Goal: Task Accomplishment & Management: Find specific page/section

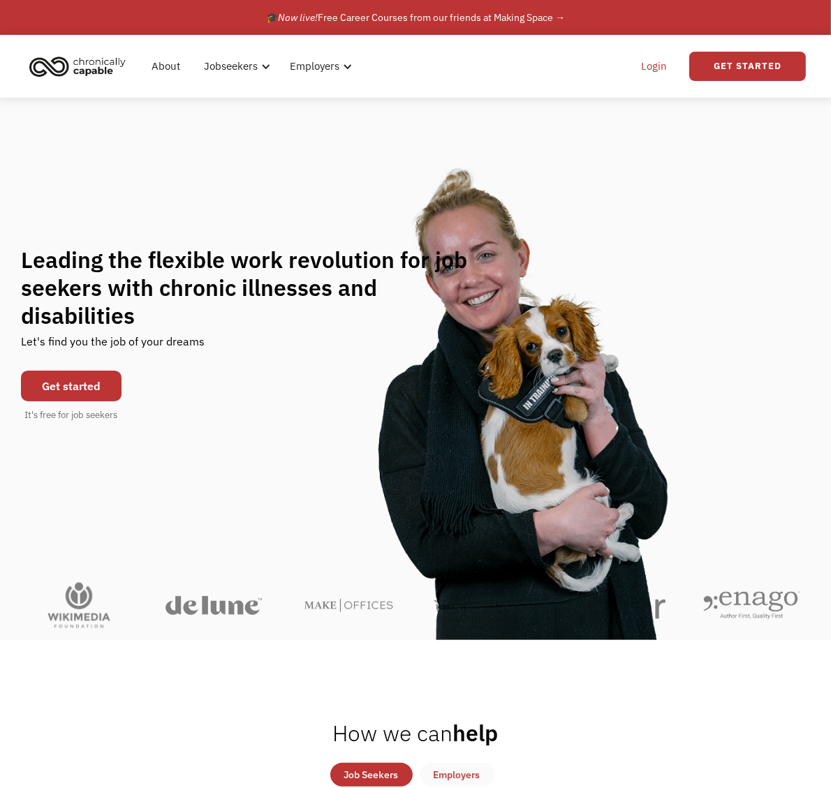
click at [658, 73] on link "Login" at bounding box center [653, 66] width 43 height 45
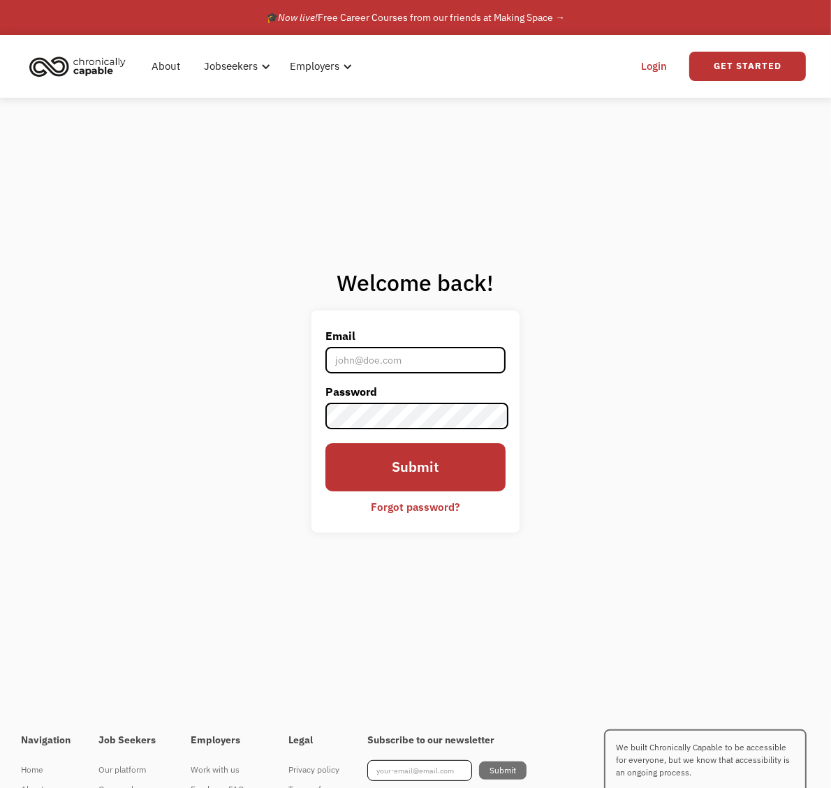
type input "D.Bose@att.net"
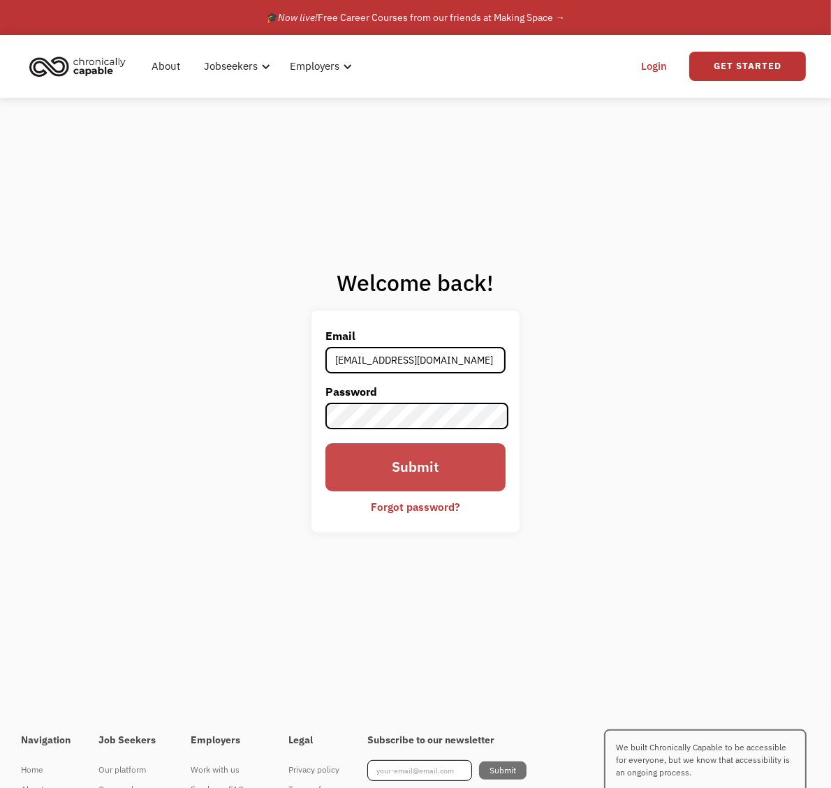
click at [389, 484] on input "Submit" at bounding box center [415, 467] width 180 height 48
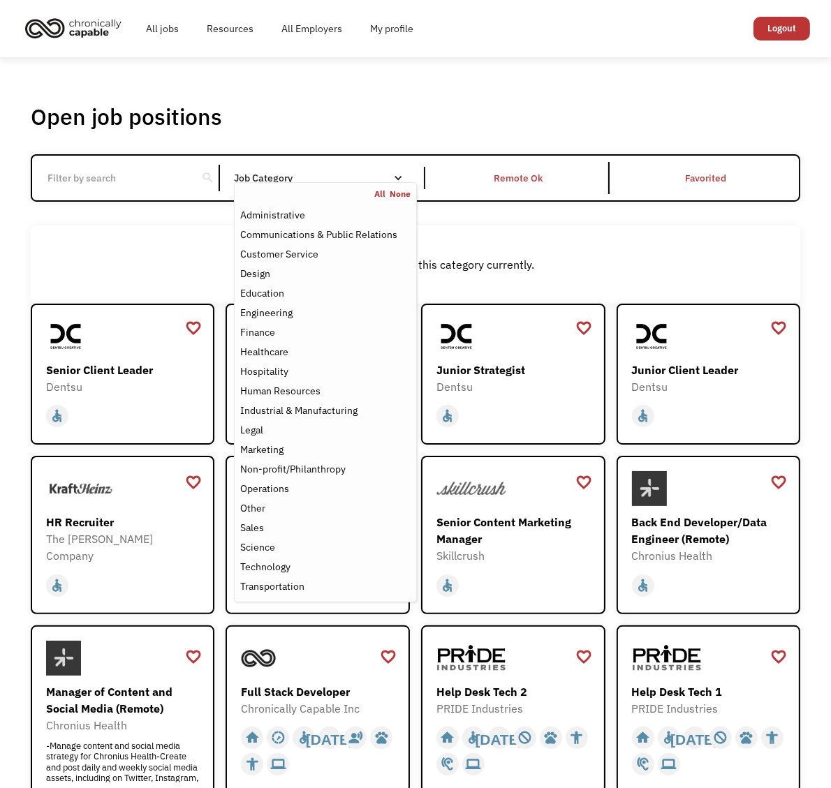
click at [364, 173] on div "Job Category" at bounding box center [325, 178] width 183 height 10
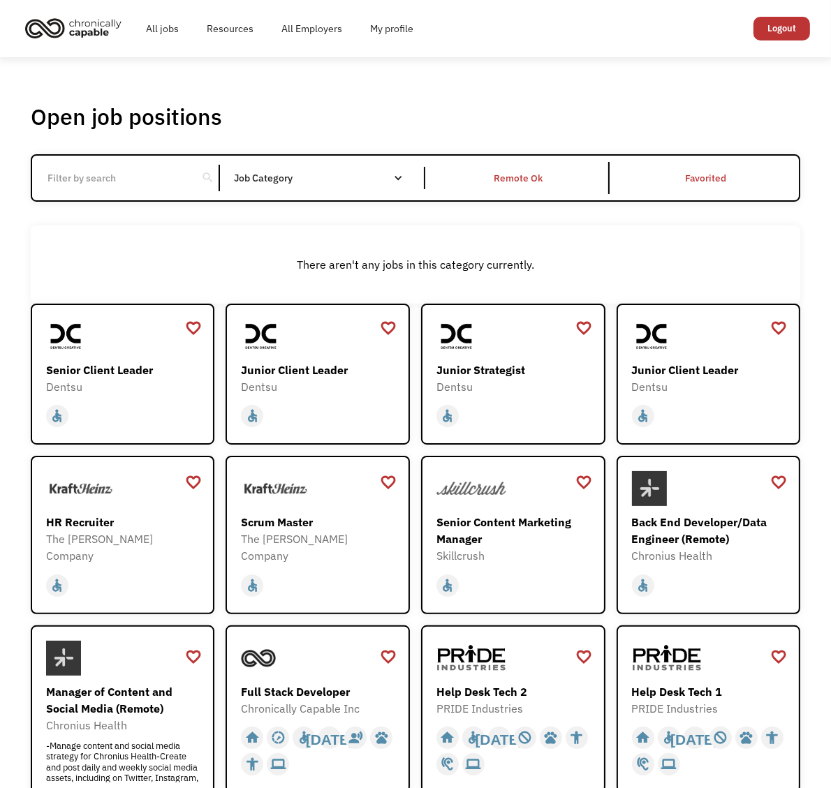
click at [364, 173] on div "Job Category" at bounding box center [325, 178] width 183 height 10
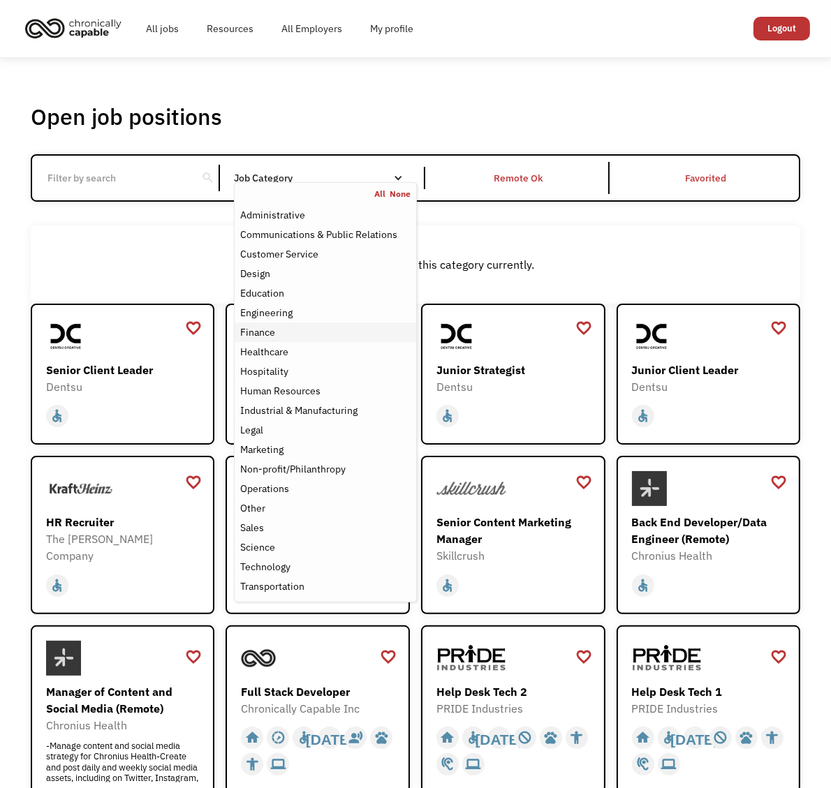
click at [279, 328] on div "Finance" at bounding box center [325, 332] width 170 height 17
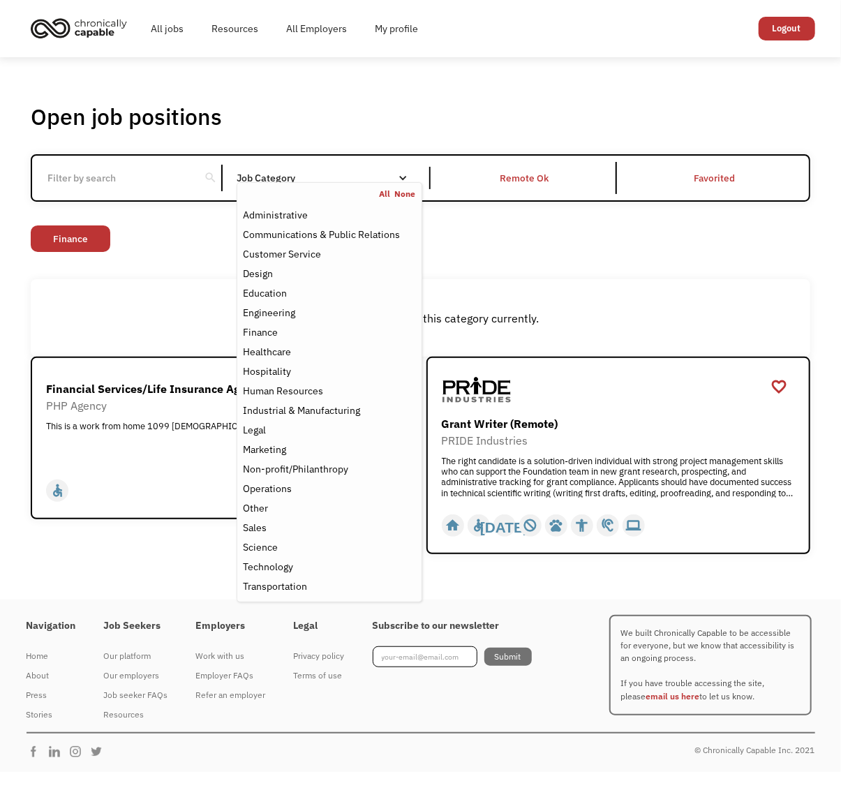
click at [630, 288] on div "There aren't any jobs in this category currently." at bounding box center [421, 318] width 780 height 78
click at [348, 179] on div "Job Category" at bounding box center [330, 178] width 186 height 10
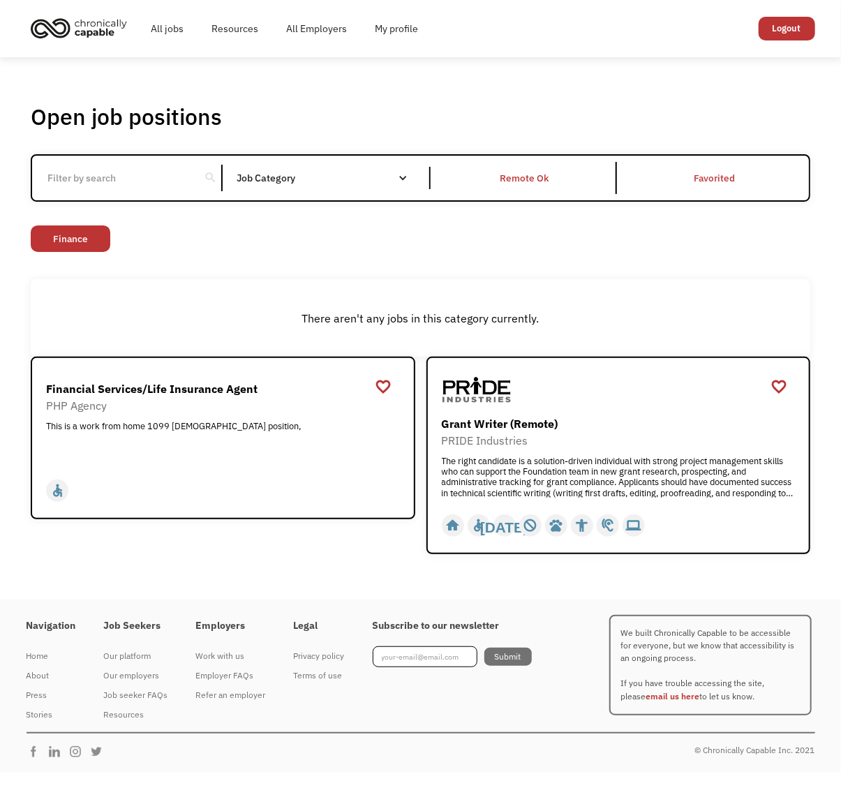
click at [348, 179] on div "Job Category" at bounding box center [330, 178] width 186 height 10
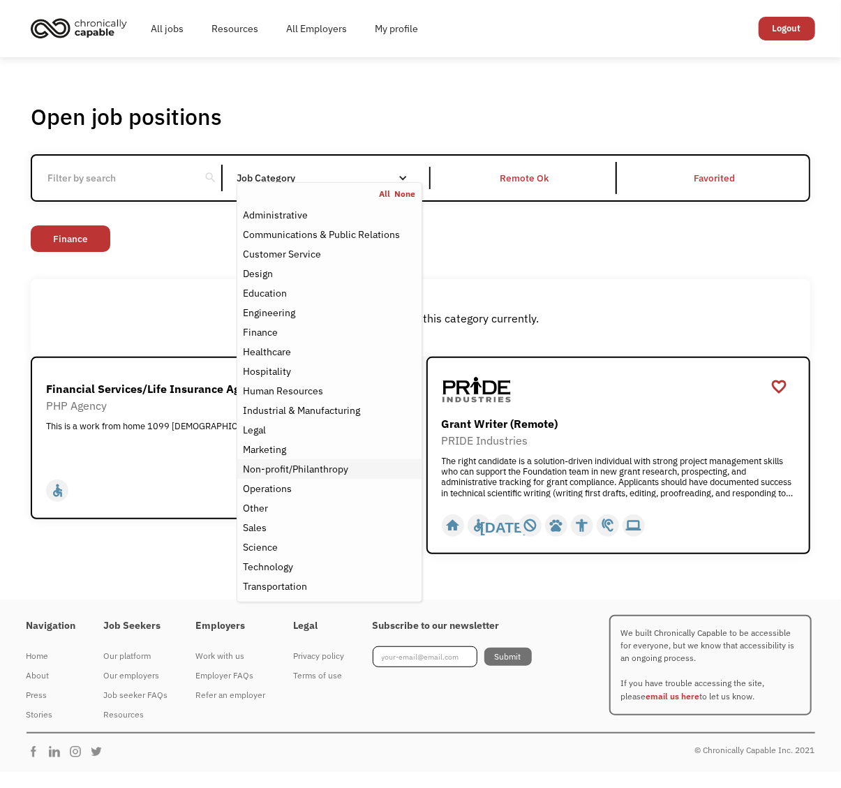
click at [300, 467] on div "Non-profit/Philanthropy" at bounding box center [295, 469] width 105 height 17
click at [209, 237] on link "Finance" at bounding box center [225, 238] width 80 height 27
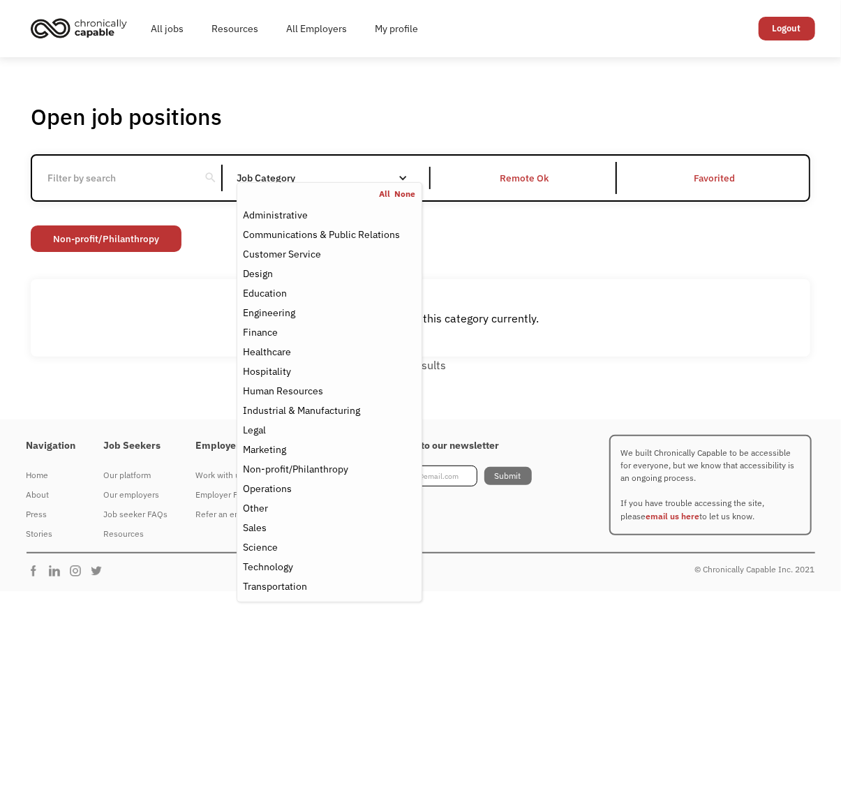
click at [360, 183] on nav "All None Administrative Communications & Public Relations Customer Service Desi…" at bounding box center [330, 392] width 186 height 420
click at [403, 195] on link "None" at bounding box center [405, 193] width 21 height 11
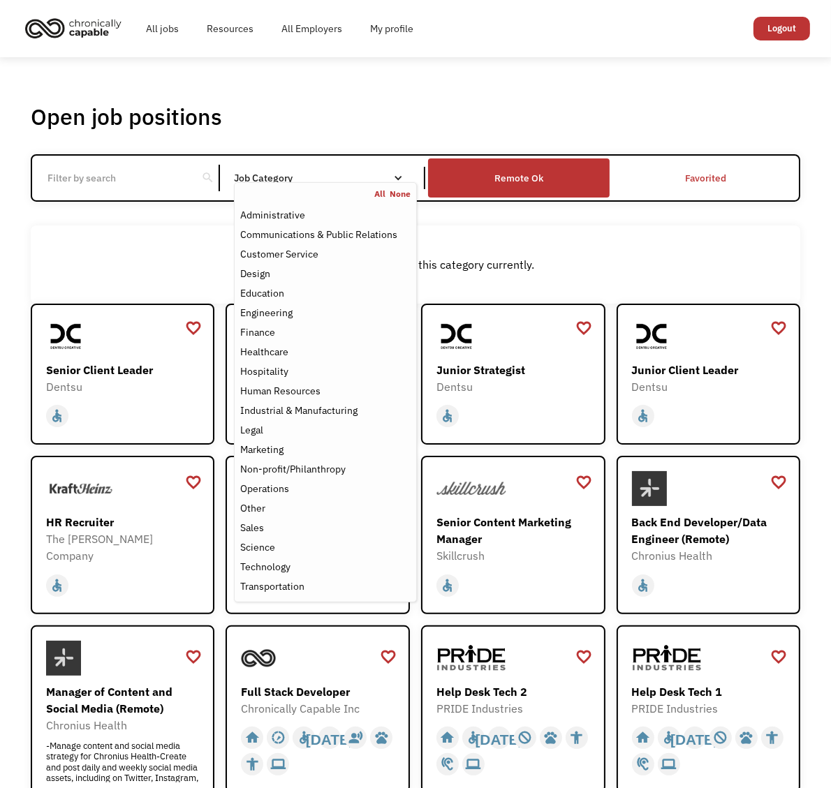
click at [524, 179] on div "Remote Ok" at bounding box center [518, 178] width 49 height 17
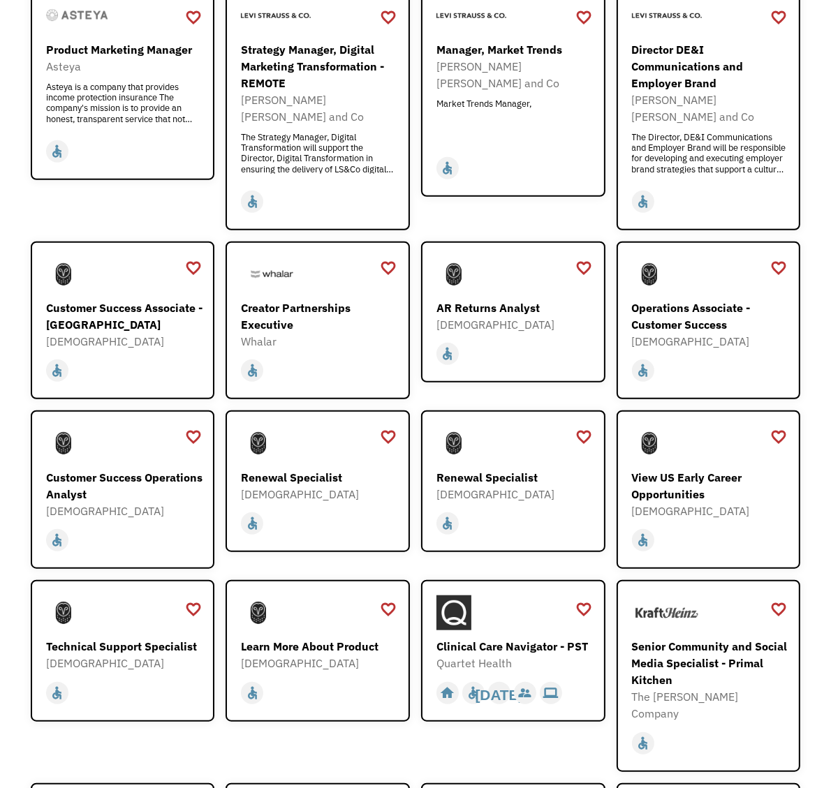
scroll to position [907, 0]
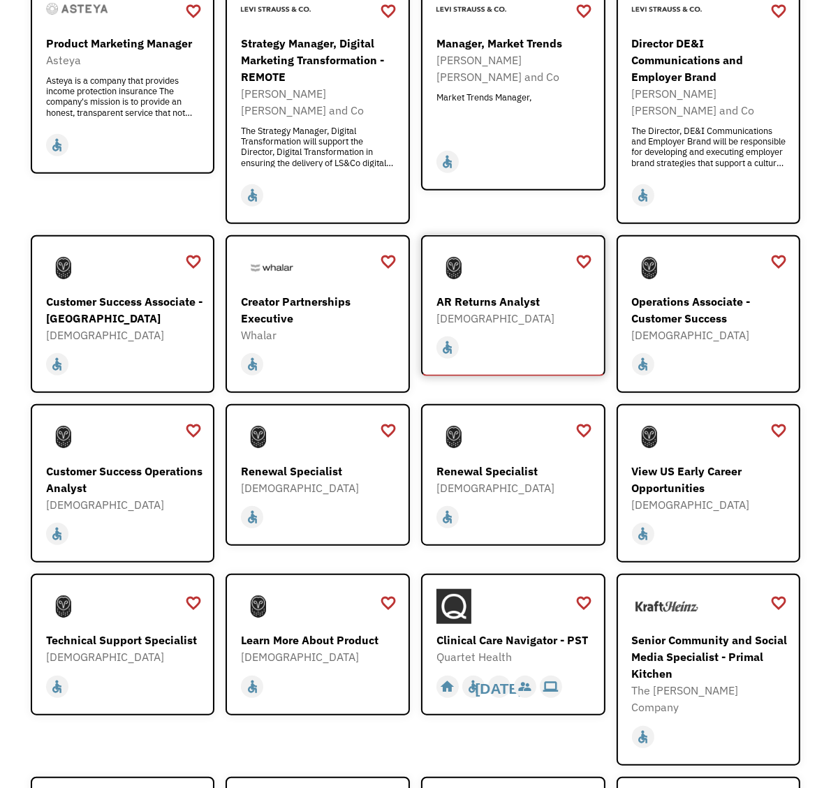
click at [507, 293] on div "AR Returns Analyst" at bounding box center [514, 301] width 157 height 17
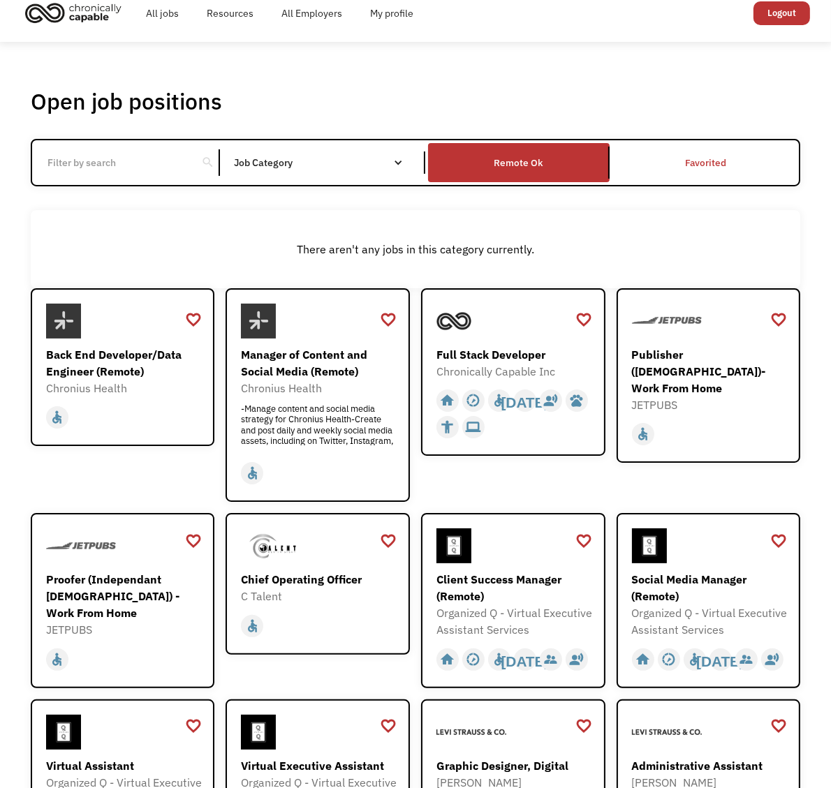
scroll to position [0, 0]
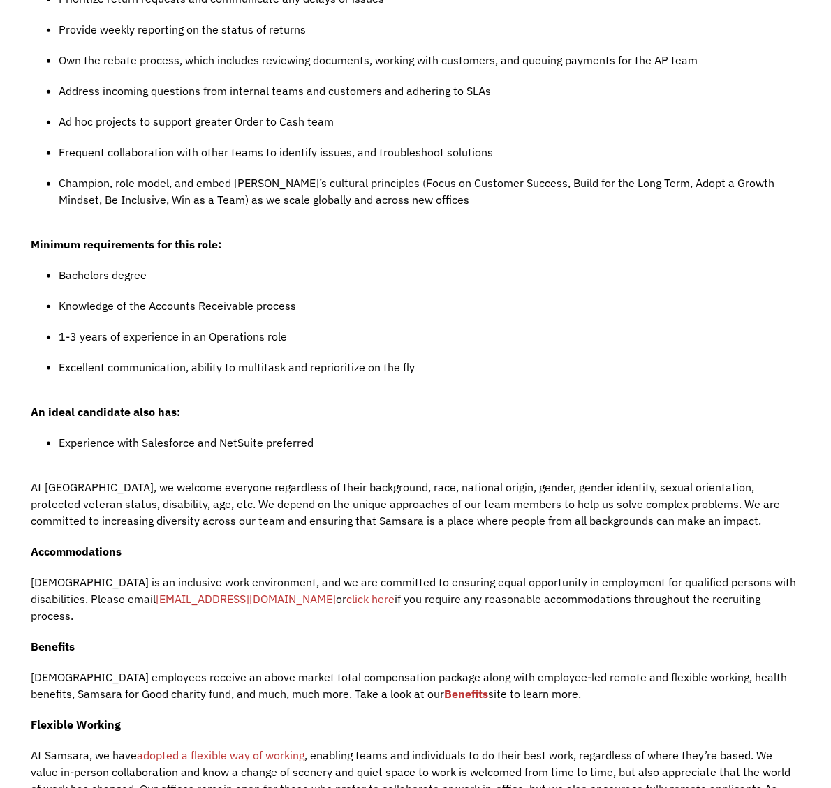
scroll to position [1536, 0]
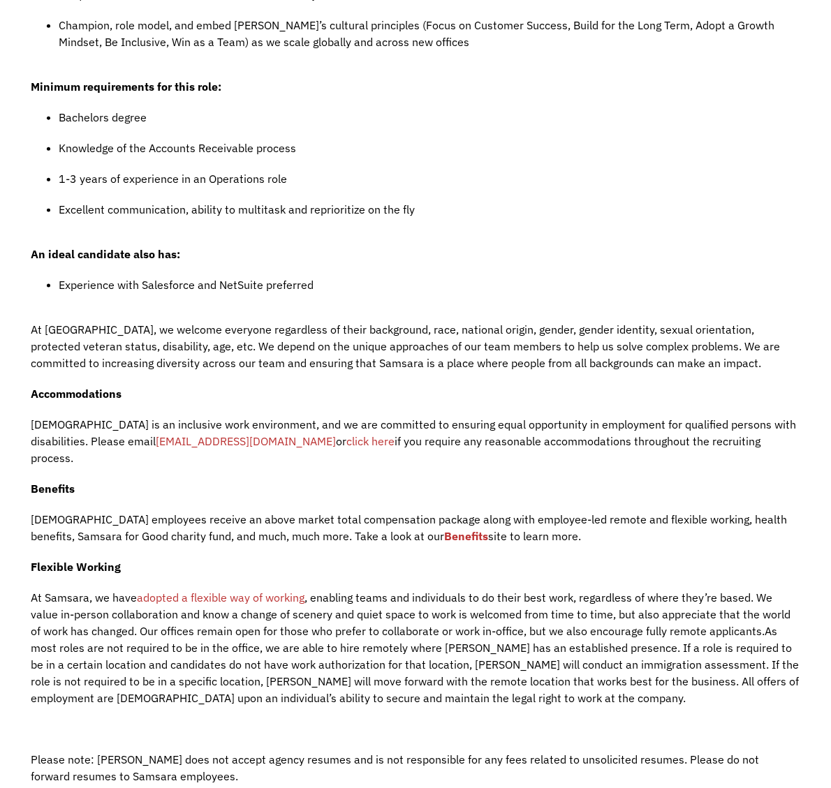
drag, startPoint x: 368, startPoint y: 223, endPoint x: 342, endPoint y: 142, distance: 84.3
